Goal: Obtain resource: Obtain resource

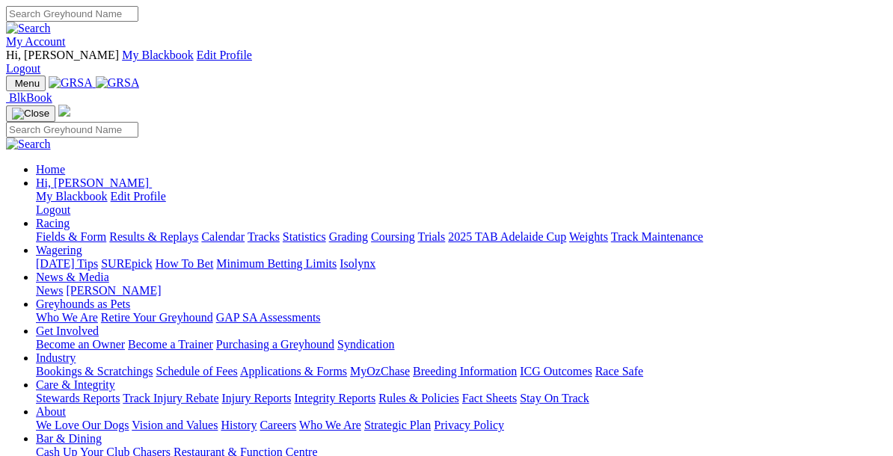
click at [70, 217] on link "Racing" at bounding box center [53, 223] width 34 height 13
click at [82, 244] on link "Wagering" at bounding box center [59, 250] width 46 height 13
click at [70, 217] on link "Racing" at bounding box center [53, 223] width 34 height 13
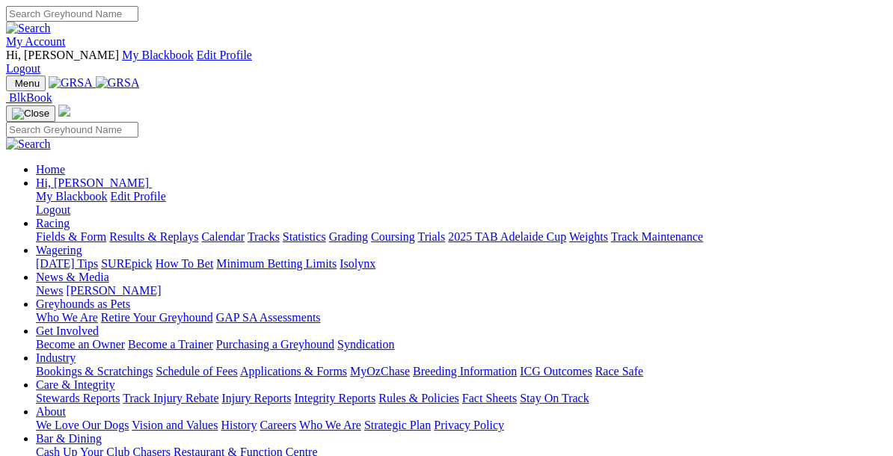
click at [70, 217] on link "Racing" at bounding box center [53, 223] width 34 height 13
click at [82, 230] on link "Fields & Form" at bounding box center [71, 236] width 70 height 13
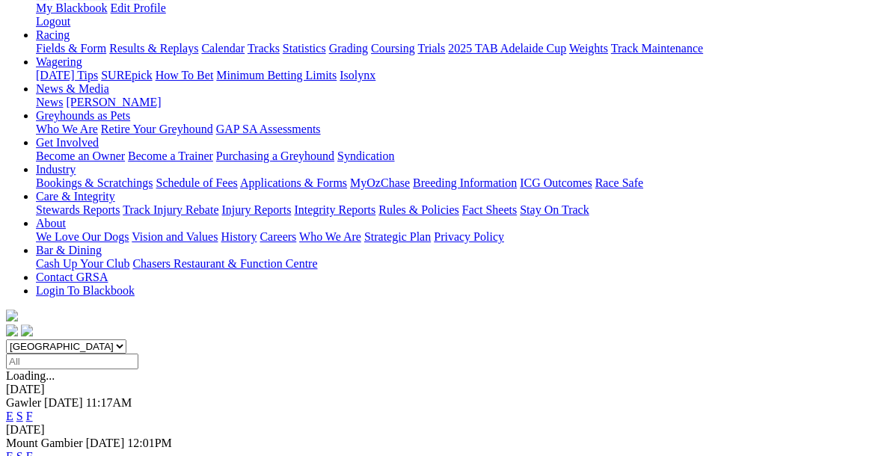
scroll to position [218, 0]
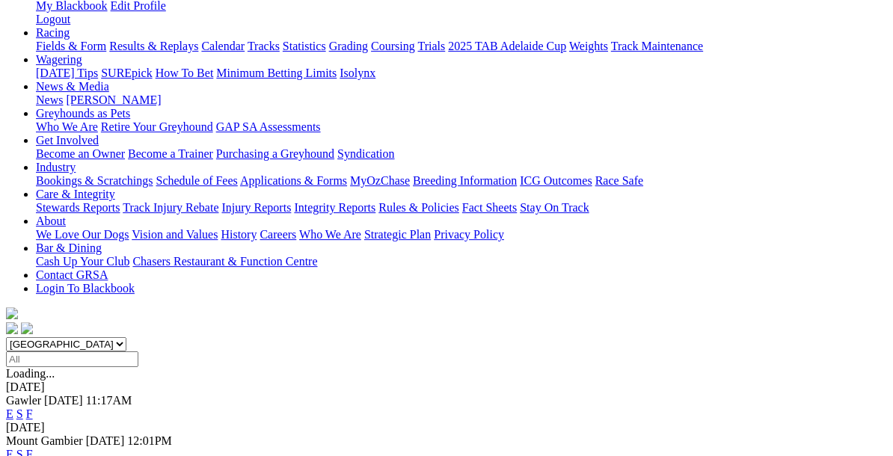
click at [13, 448] on link "E" at bounding box center [9, 454] width 7 height 13
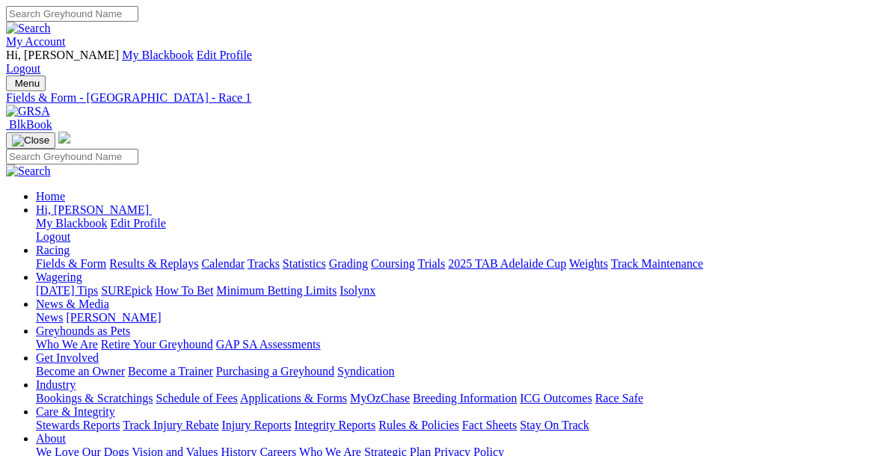
click at [636, 195] on link "PDF" at bounding box center [626, 188] width 22 height 13
